Goal: Task Accomplishment & Management: Use online tool/utility

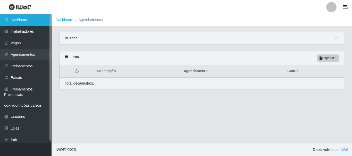
click at [26, 25] on link "Dashboard" at bounding box center [26, 20] width 52 height 12
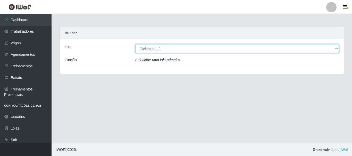
click at [162, 50] on select "[Selecione...] [GEOGRAPHIC_DATA]" at bounding box center [237, 48] width 204 height 9
select select "279"
click at [135, 44] on select "[Selecione...] [GEOGRAPHIC_DATA]" at bounding box center [237, 48] width 204 height 9
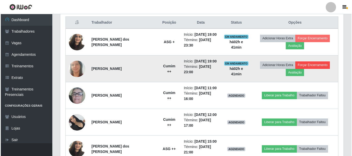
scroll to position [199, 0]
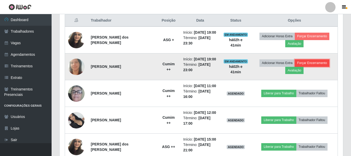
click at [309, 63] on button "Forçar Encerramento" at bounding box center [312, 63] width 35 height 7
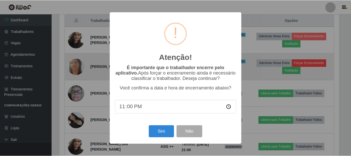
scroll to position [107, 281]
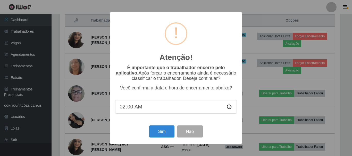
type input "21:00"
click at [160, 138] on button "Sim" at bounding box center [161, 132] width 25 height 12
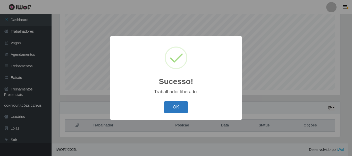
click at [180, 105] on div "OK Cancel" at bounding box center [176, 107] width 122 height 15
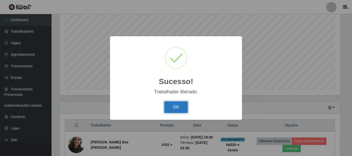
click at [180, 105] on button "OK" at bounding box center [176, 108] width 24 height 12
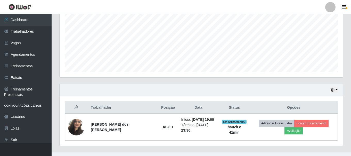
scroll to position [117, 0]
